Goal: Check status

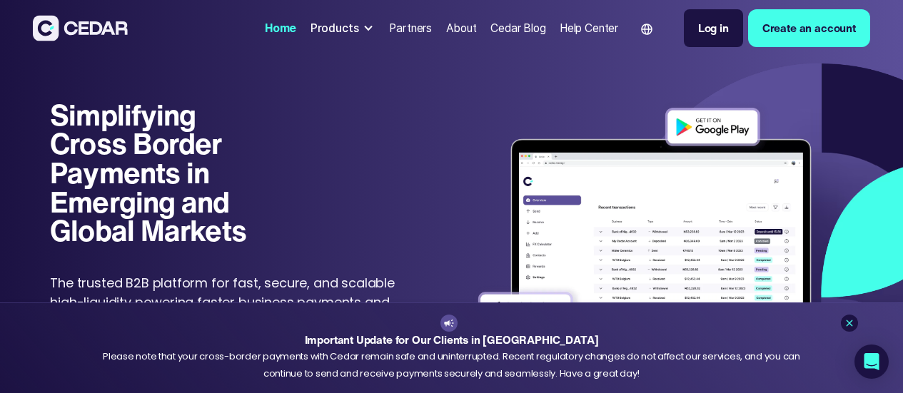
click at [698, 31] on div "Log in" at bounding box center [713, 28] width 31 height 16
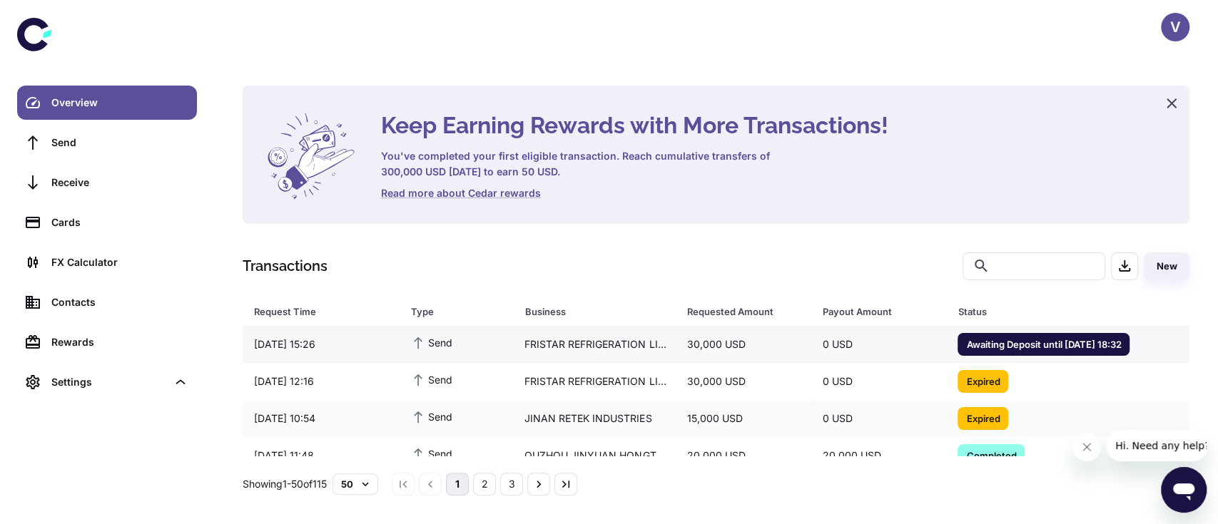
click at [982, 334] on div "Awaiting Deposit until [DATE] 18:32" at bounding box center [1044, 344] width 172 height 23
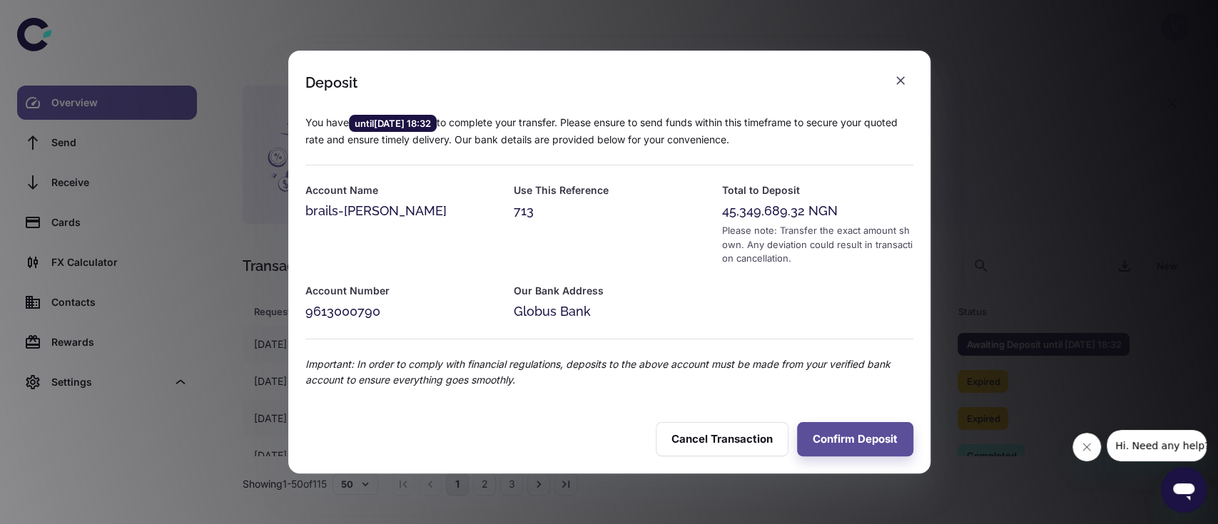
click at [746, 213] on div "45,349,689.32 NGN" at bounding box center [816, 211] width 191 height 20
copy div "45,349,689.32"
